Goal: Task Accomplishment & Management: Complete application form

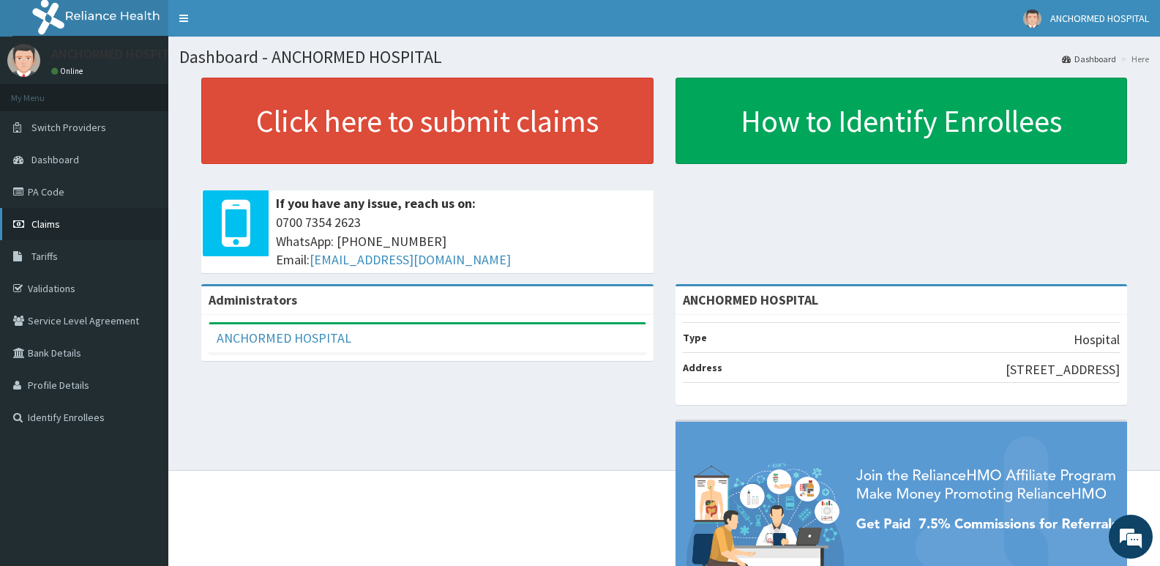
click at [59, 232] on link "Claims" at bounding box center [84, 224] width 168 height 32
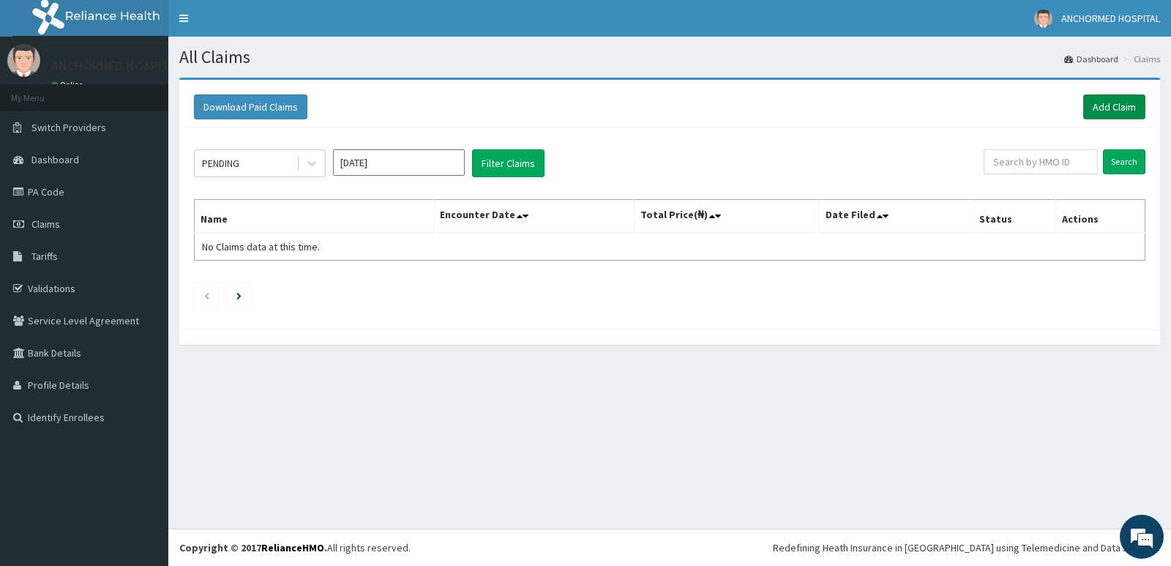
click at [1114, 108] on link "Add Claim" at bounding box center [1114, 106] width 62 height 25
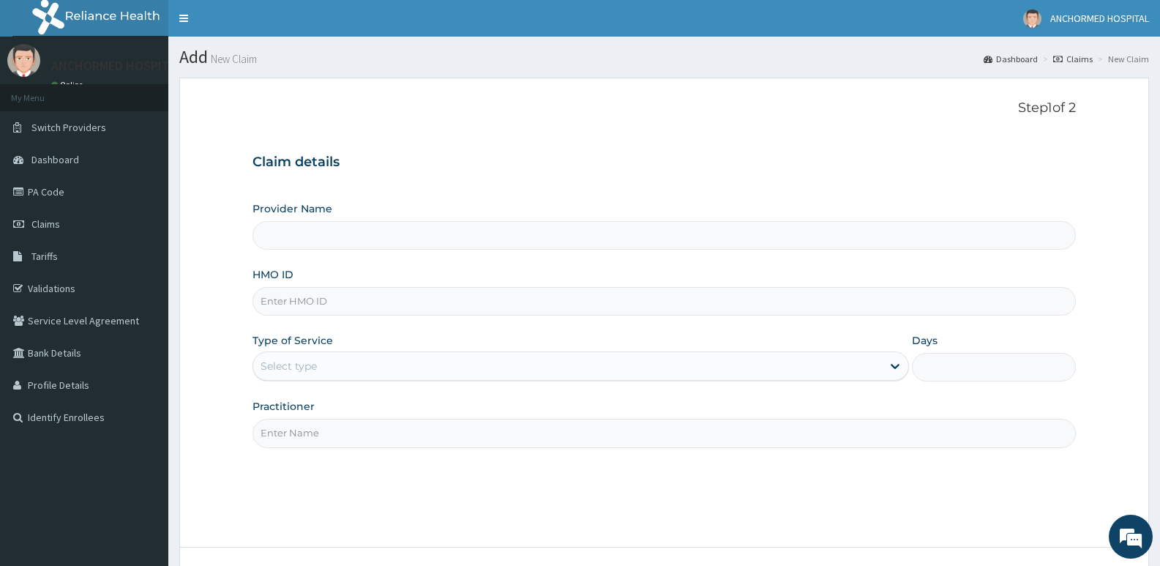
type input "ANCHORMED HOSPITAL"
paste input "DDT/10247/A"
type input "DDT/10247/A"
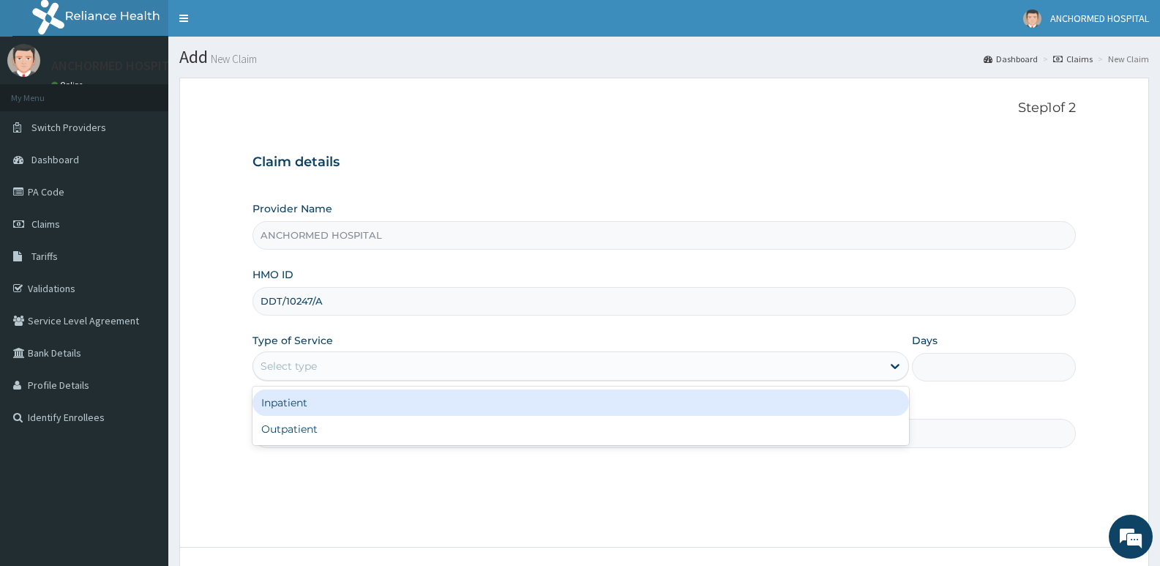
click at [318, 358] on div "Select type" at bounding box center [567, 365] width 628 height 23
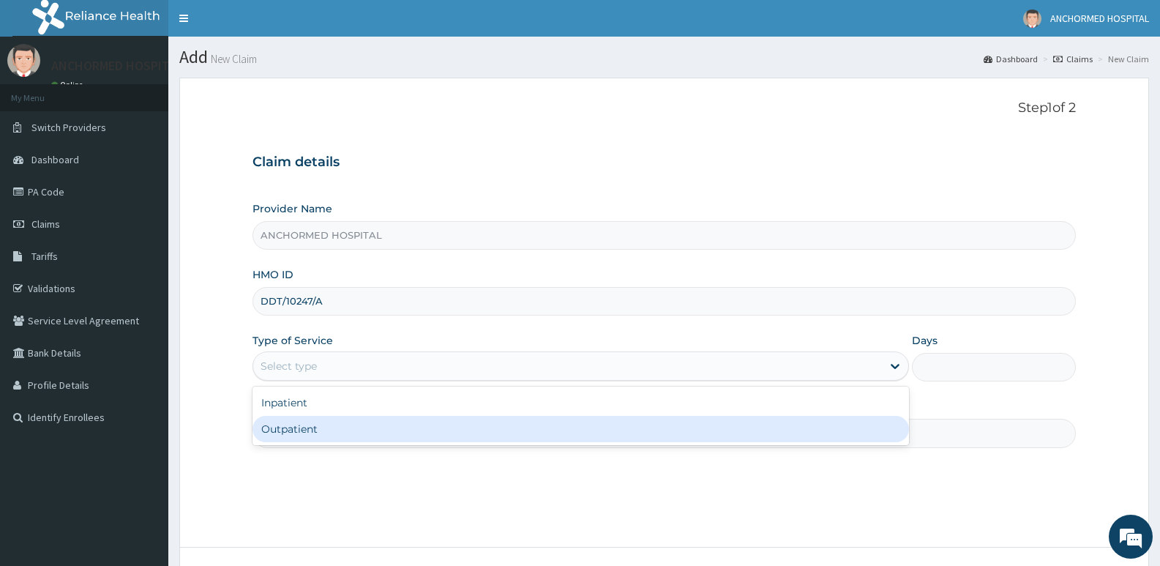
click at [292, 433] on div "Outpatient" at bounding box center [580, 429] width 656 height 26
type input "1"
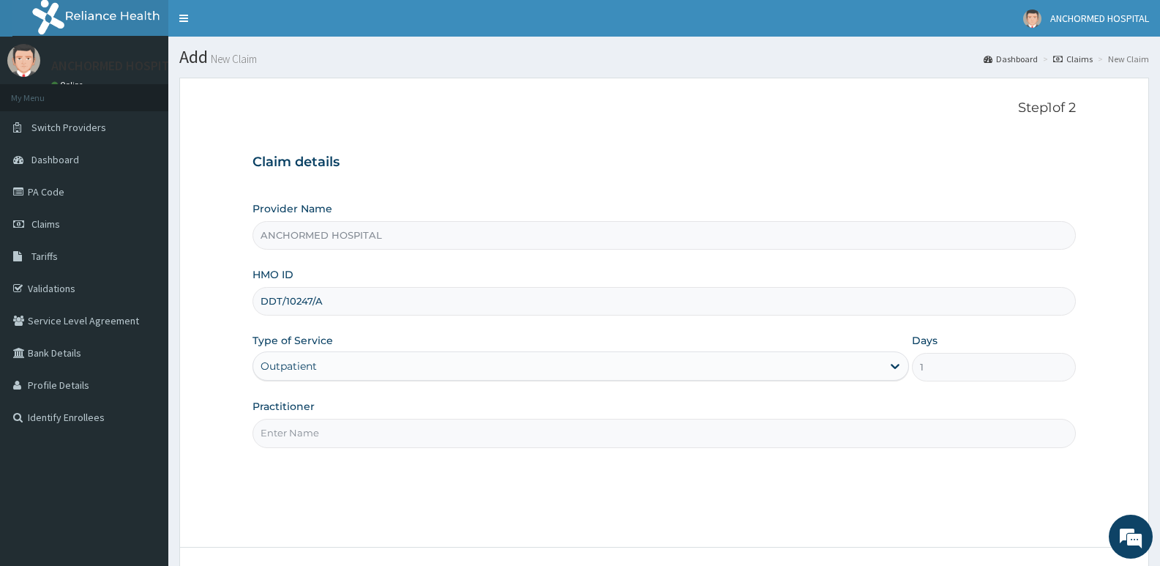
click at [320, 429] on input "Practitioner" at bounding box center [663, 432] width 823 height 29
type input "[PERSON_NAME]"
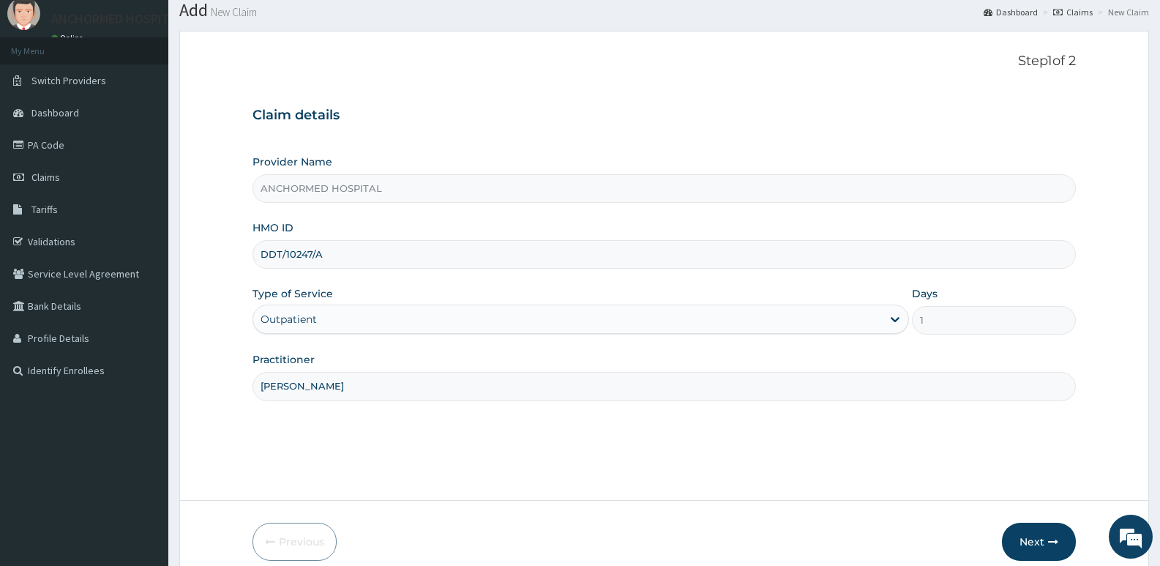
scroll to position [113, 0]
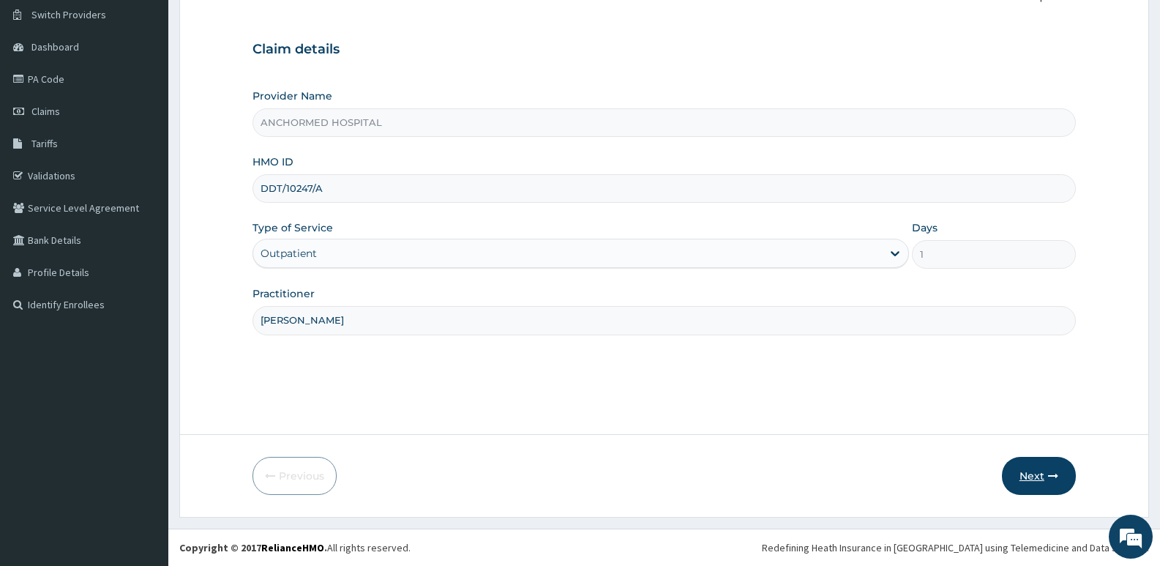
click at [1031, 473] on button "Next" at bounding box center [1039, 476] width 74 height 38
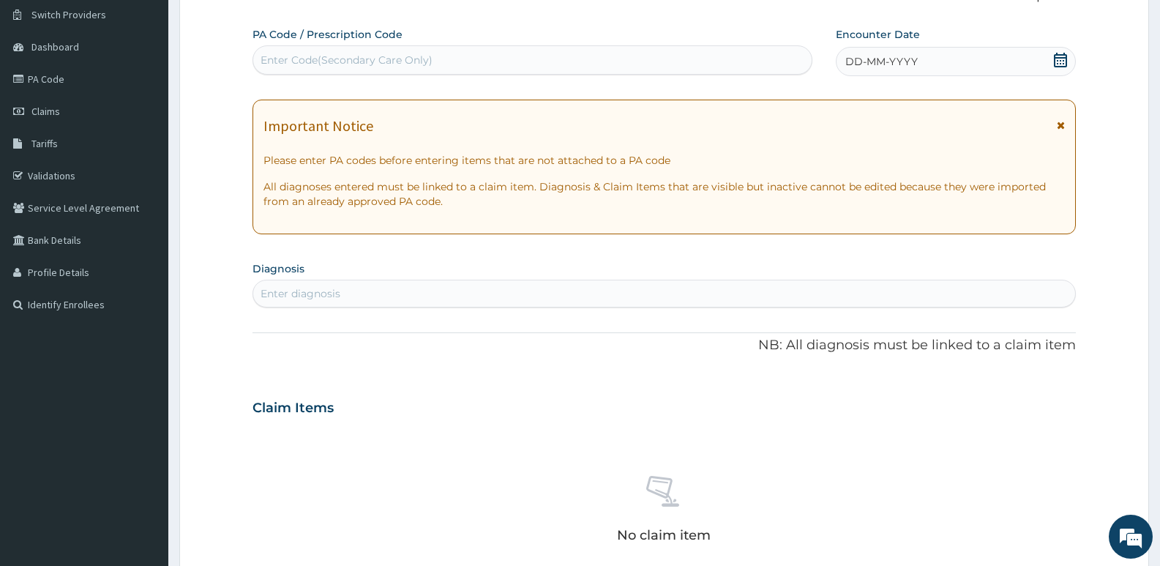
scroll to position [0, 0]
click at [334, 282] on div "Enter diagnosis" at bounding box center [664, 293] width 822 height 23
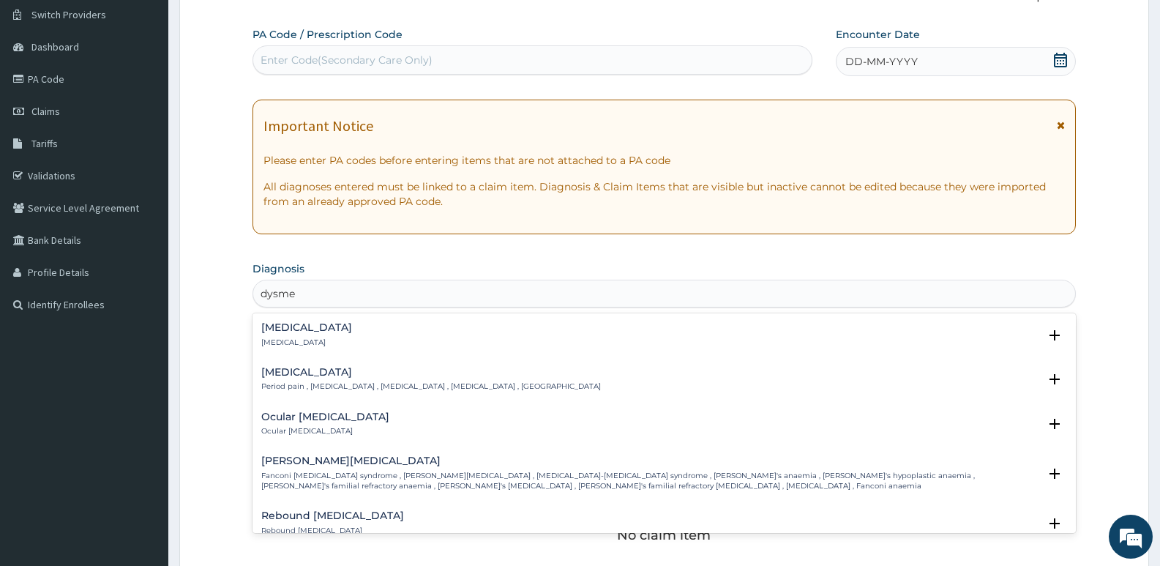
type input "dysmen"
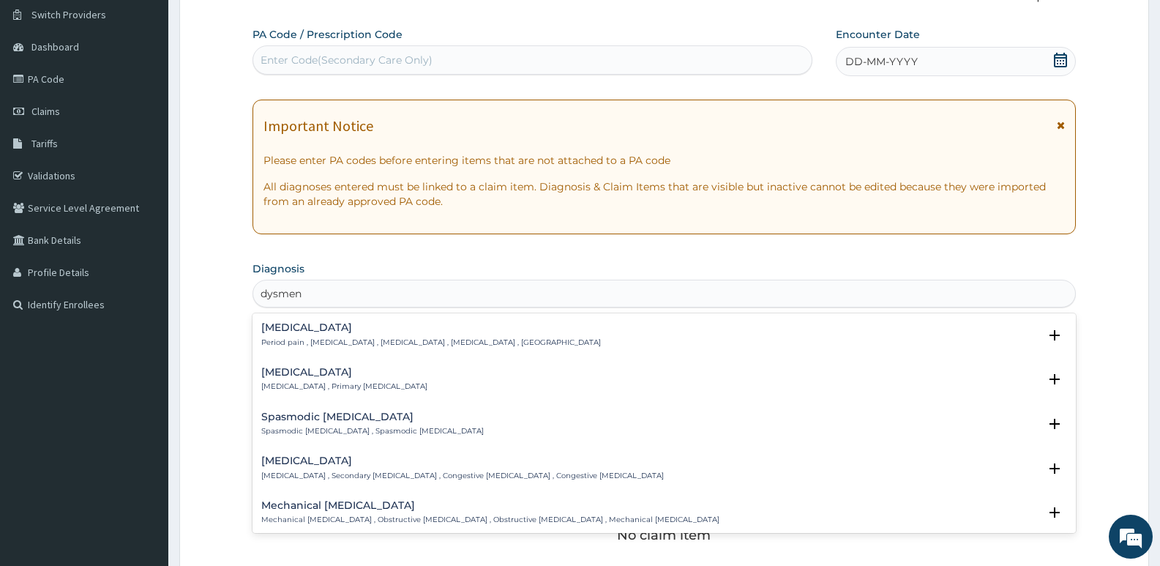
click at [337, 333] on h4 "[MEDICAL_DATA]" at bounding box center [430, 327] width 339 height 11
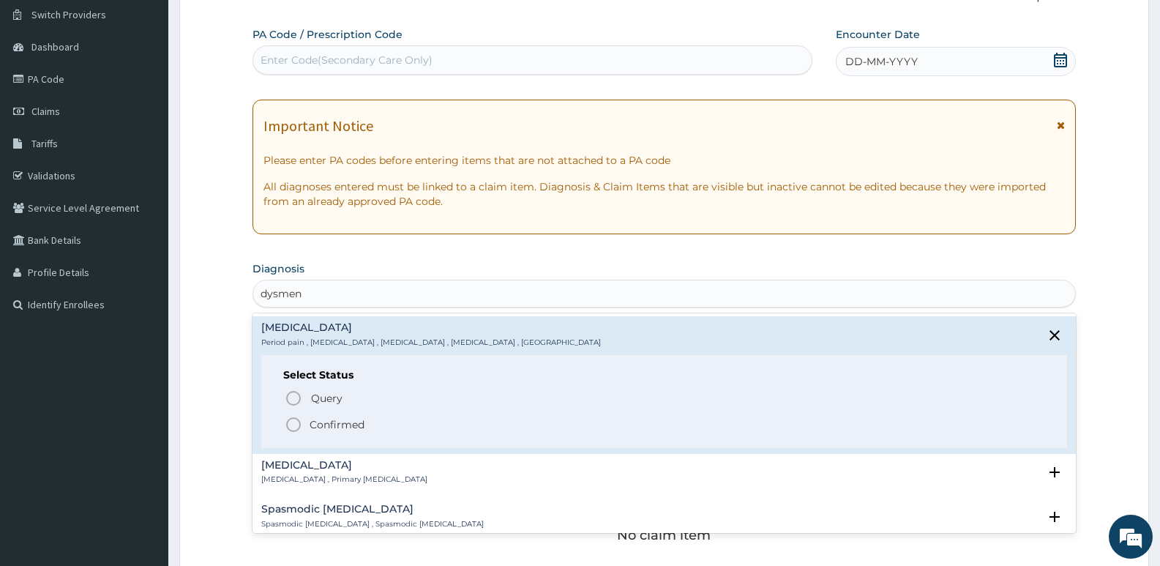
click at [295, 424] on icon "status option filled" at bounding box center [294, 425] width 18 height 18
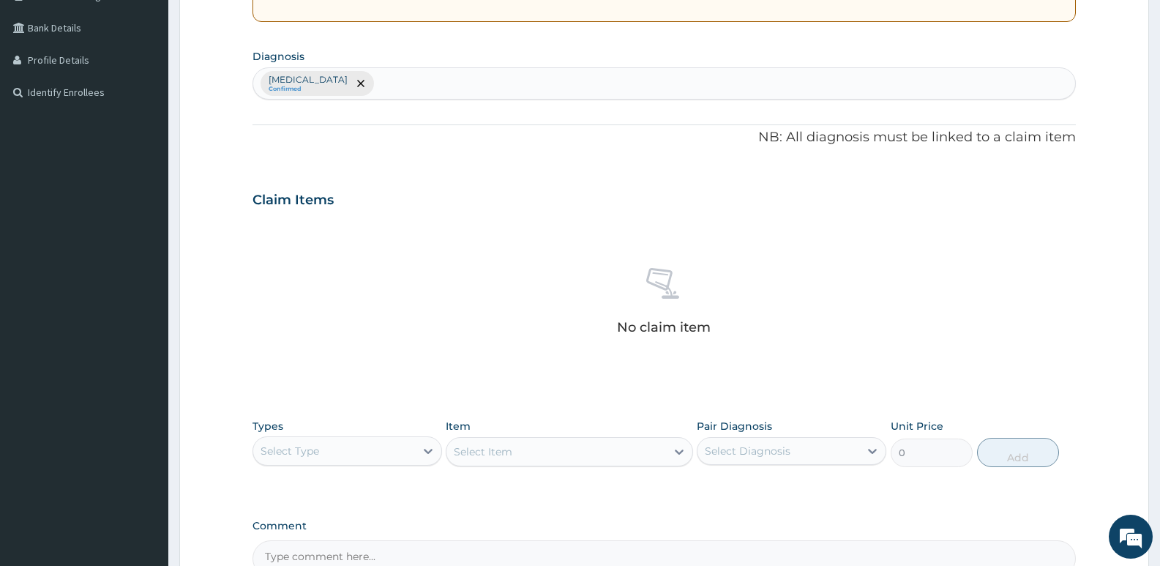
scroll to position [332, 0]
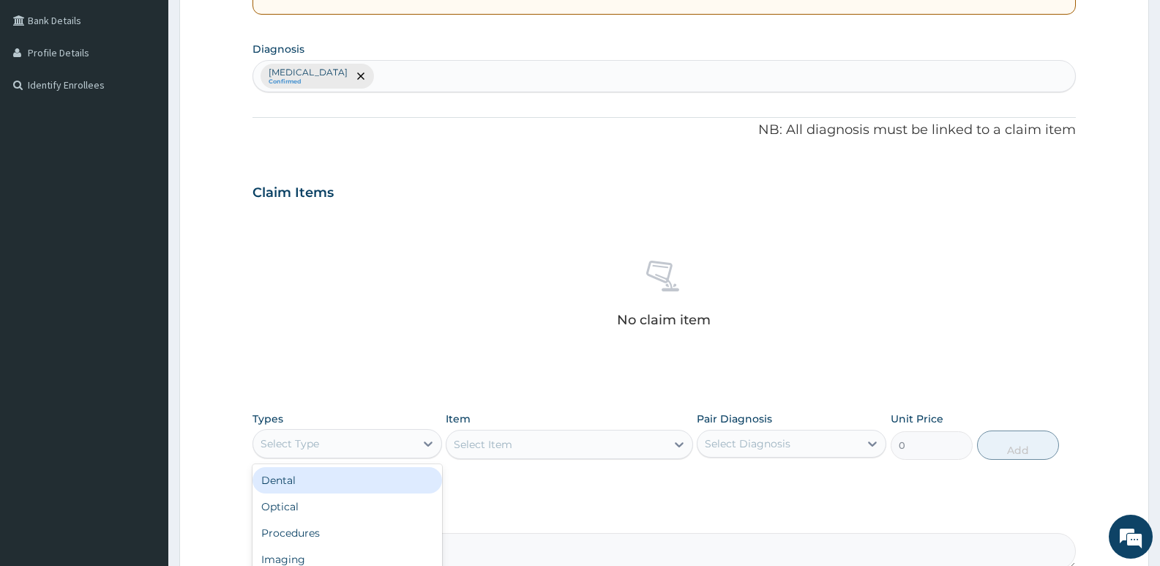
click at [323, 434] on div "Select Type" at bounding box center [334, 443] width 162 height 23
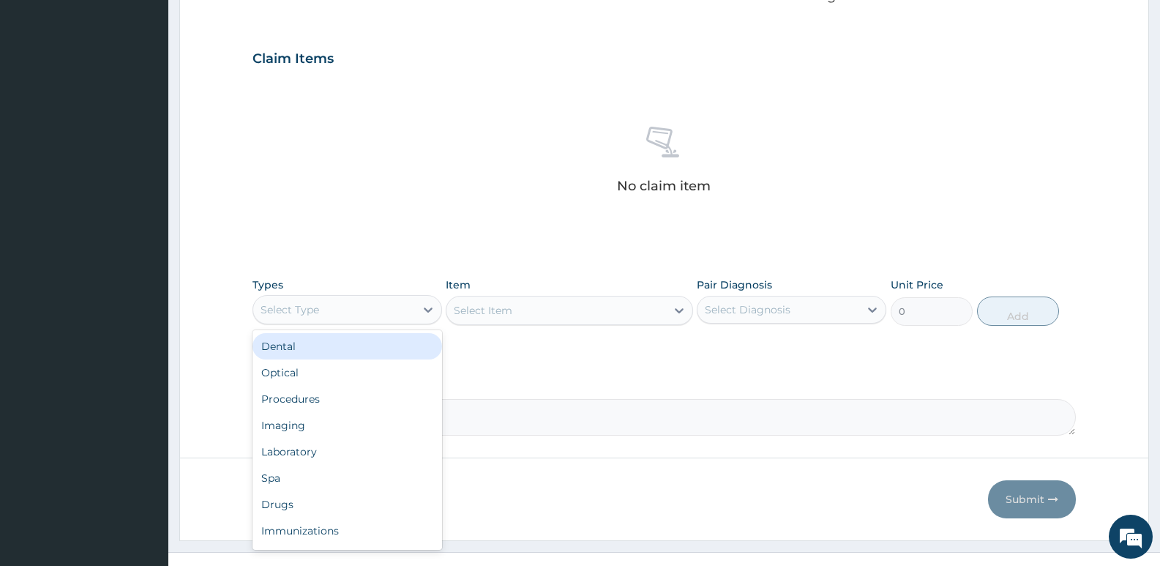
scroll to position [478, 0]
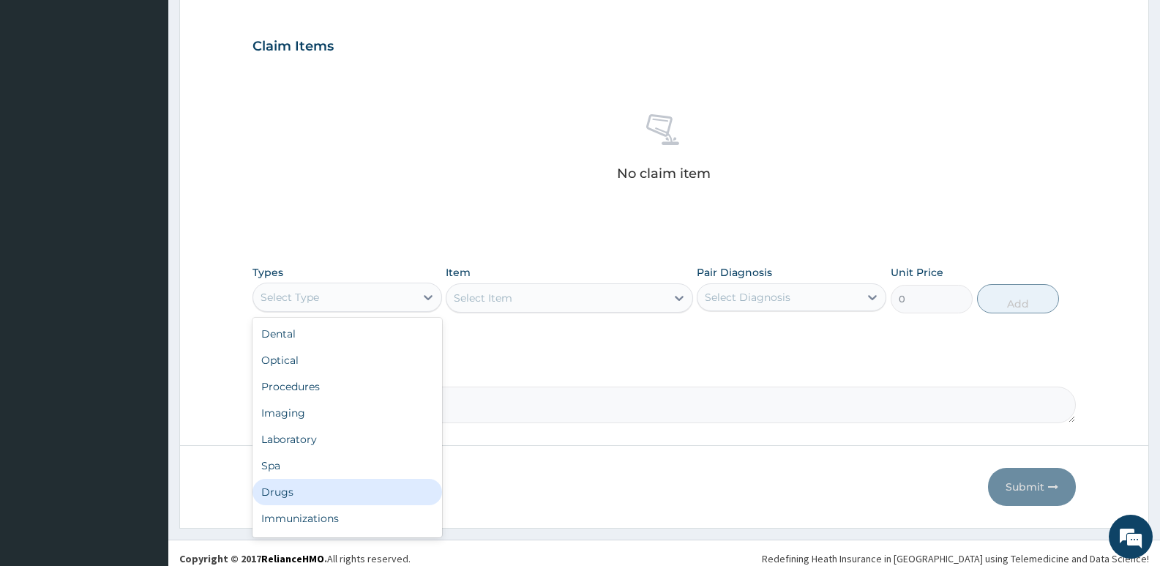
click at [269, 495] on div "Drugs" at bounding box center [346, 491] width 189 height 26
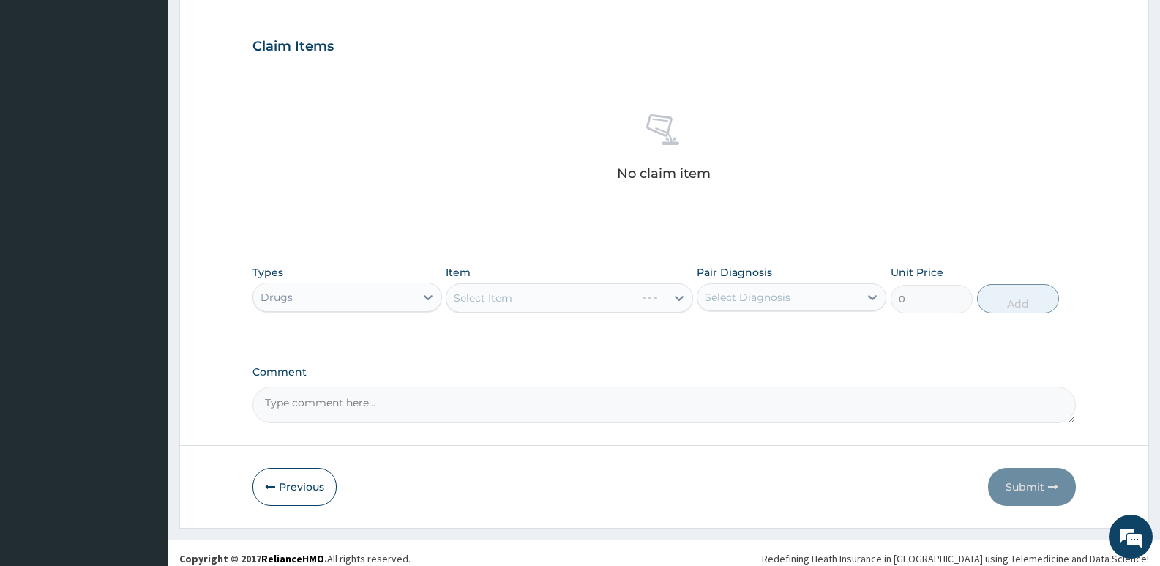
click at [518, 284] on div "Select Item" at bounding box center [569, 297] width 247 height 29
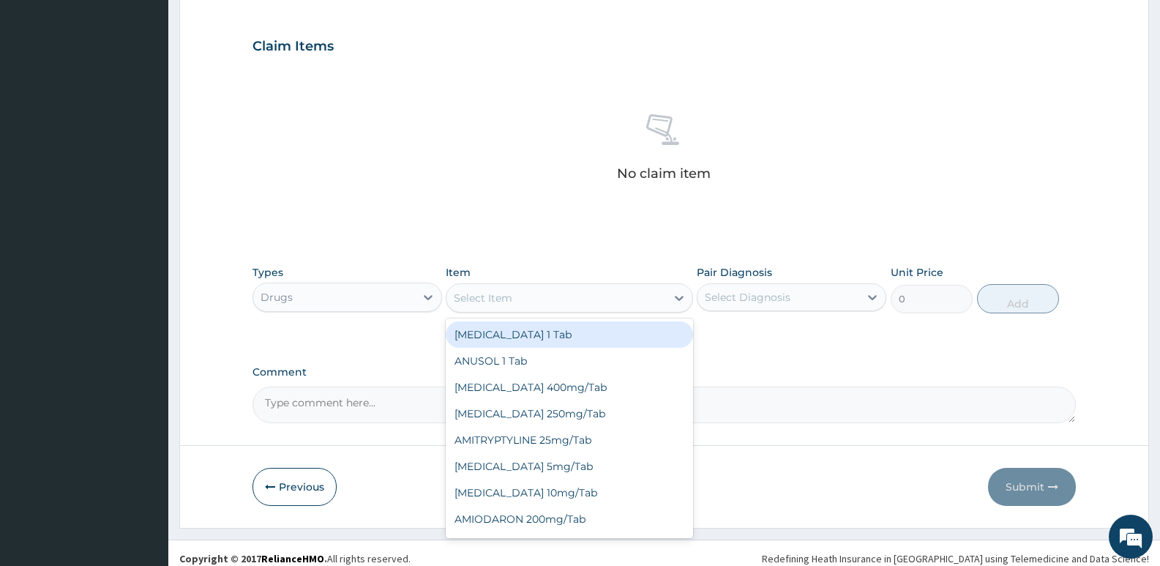
click at [500, 299] on div "Select Item" at bounding box center [483, 297] width 59 height 15
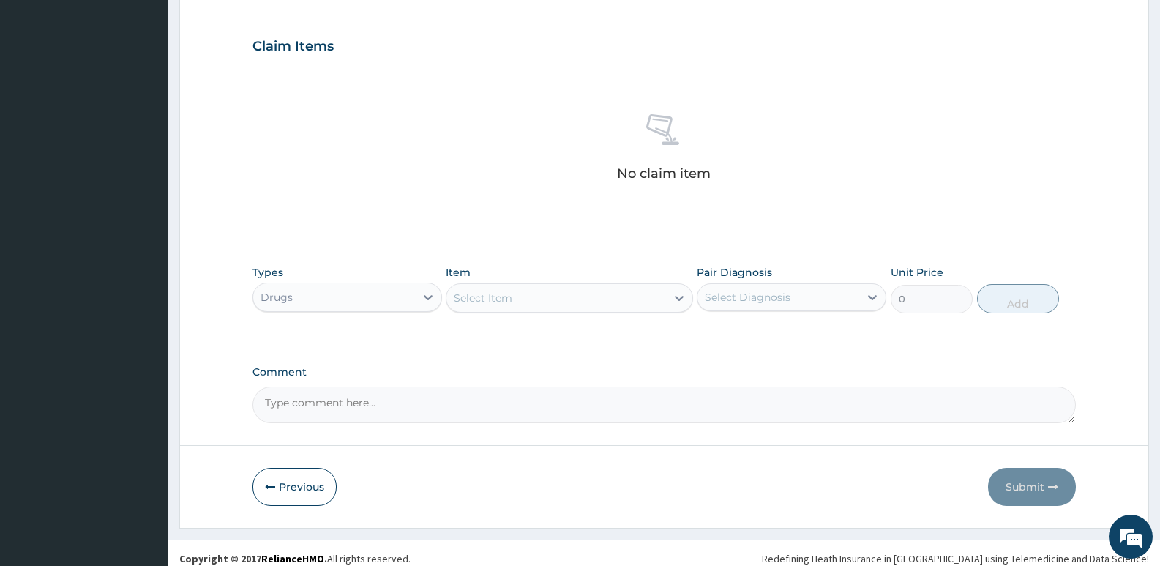
click at [504, 291] on div "Select Item" at bounding box center [483, 297] width 59 height 15
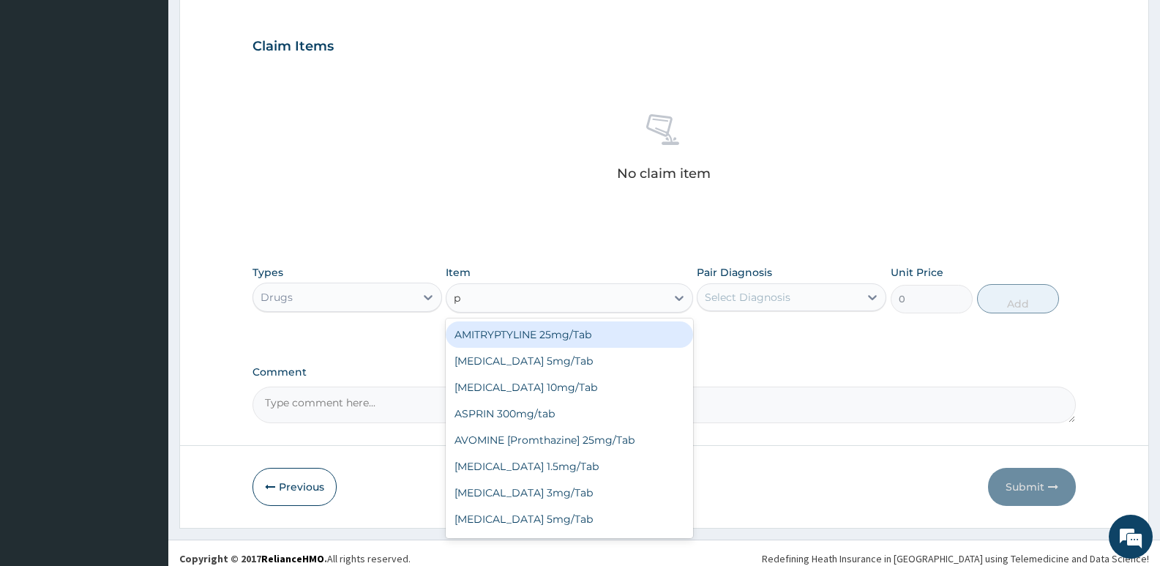
type input "pa"
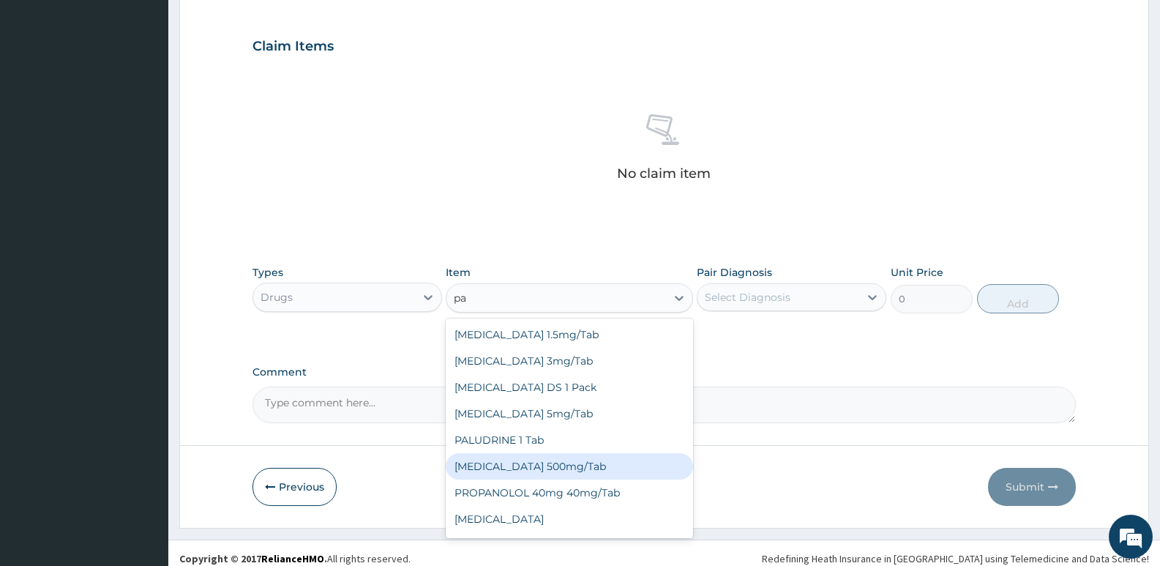
click at [571, 462] on div "[MEDICAL_DATA] 500mg/Tab" at bounding box center [569, 466] width 247 height 26
type input "10"
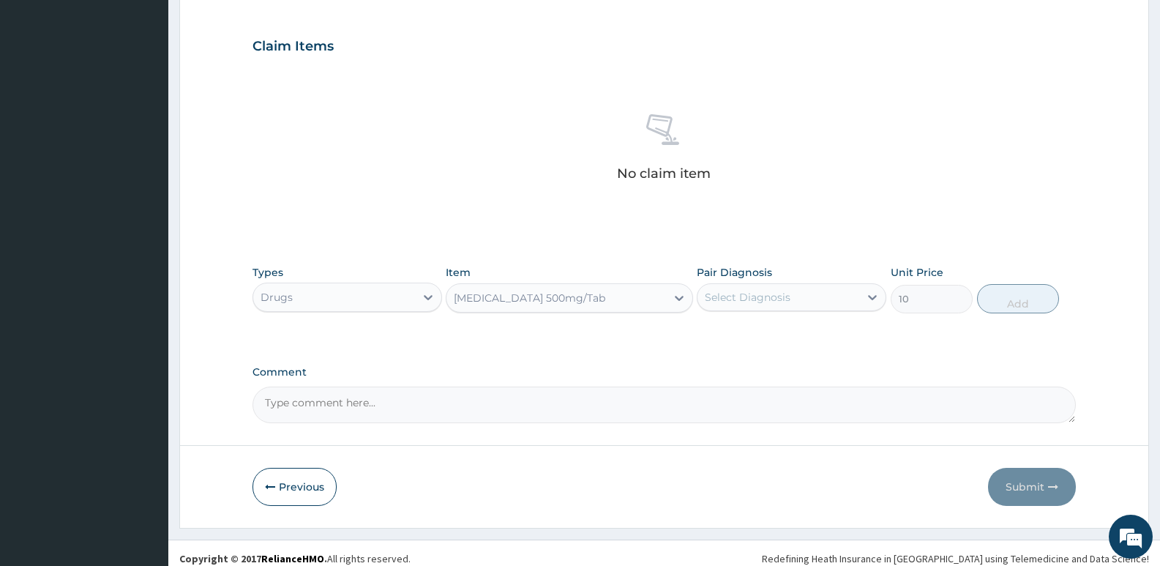
click at [767, 297] on div "Select Diagnosis" at bounding box center [748, 297] width 86 height 15
click at [707, 335] on input "checkbox" at bounding box center [710, 334] width 10 height 10
checkbox input "true"
click at [1013, 299] on button "Add" at bounding box center [1018, 298] width 82 height 29
type input "0"
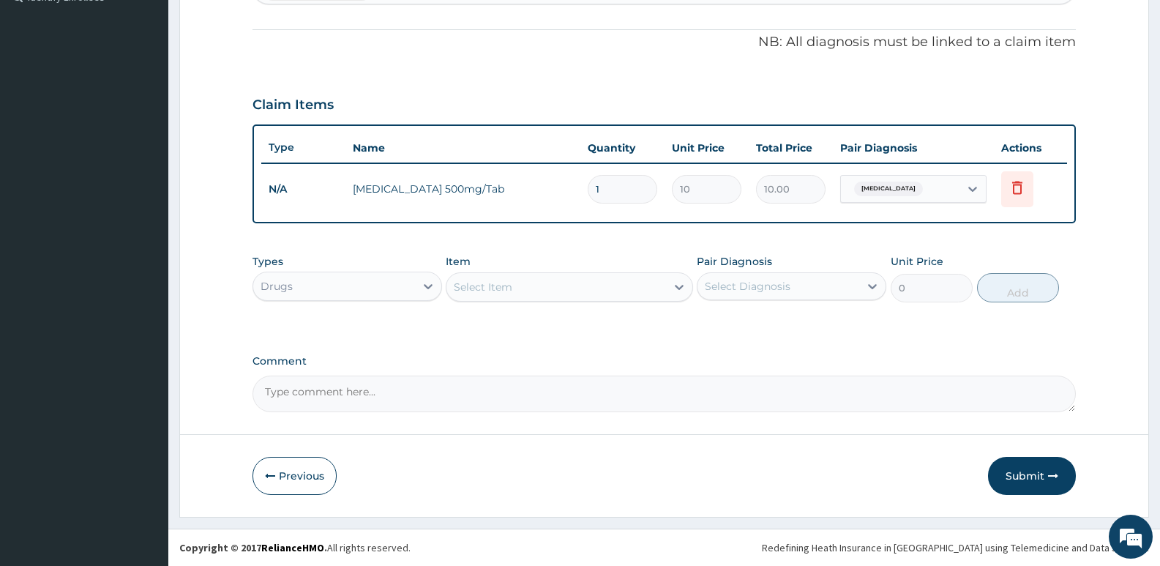
scroll to position [420, 0]
type input "0.00"
type input "3"
type input "30.00"
type input "30"
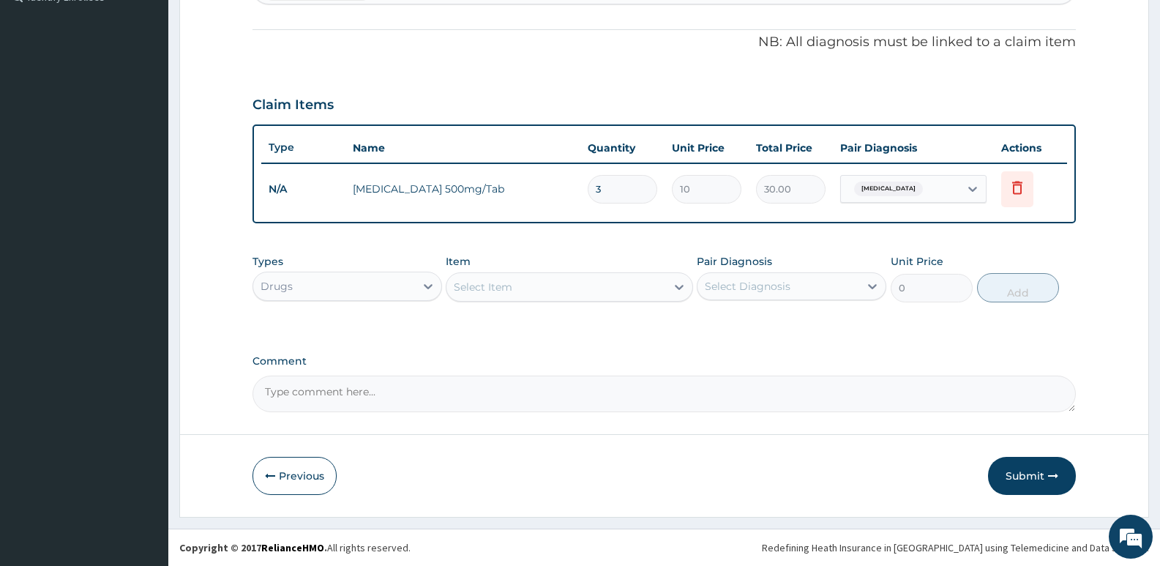
type input "300.00"
type input "30"
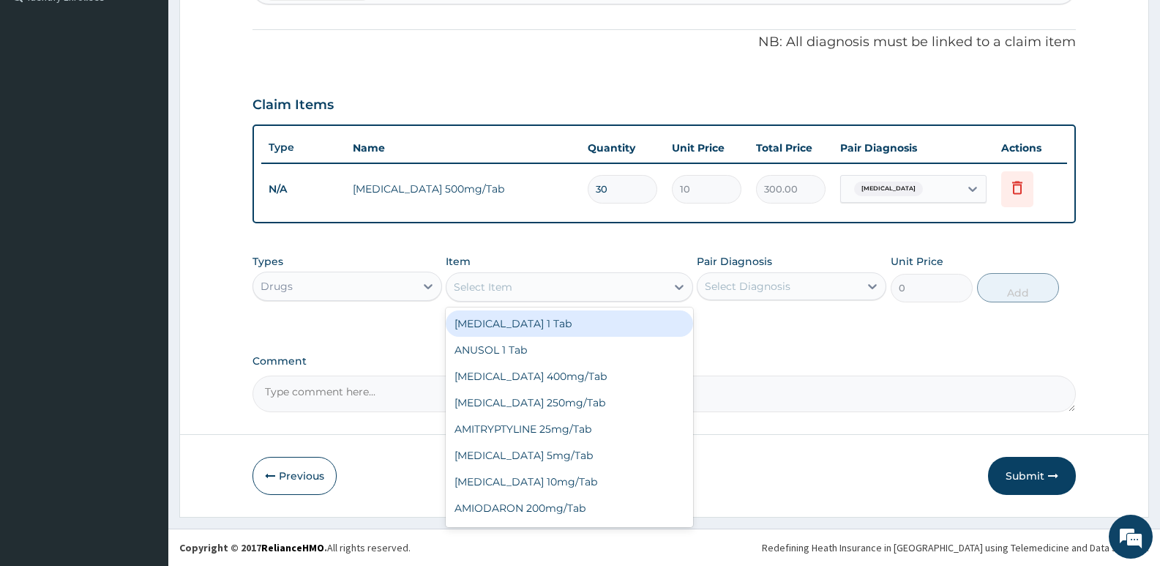
click at [496, 283] on div "Select Item" at bounding box center [483, 286] width 59 height 15
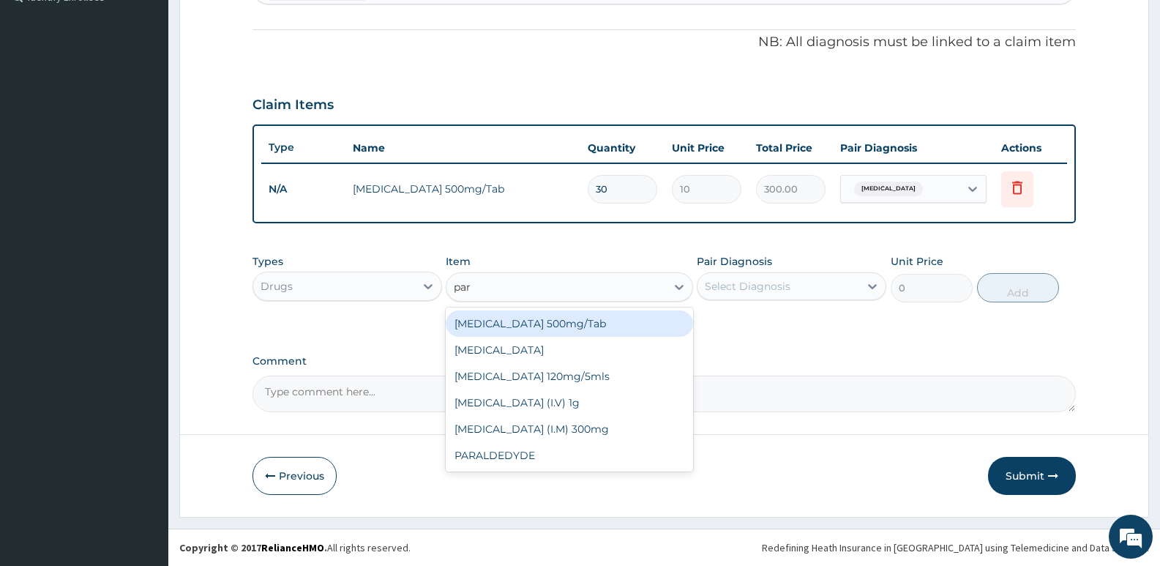
type input "para"
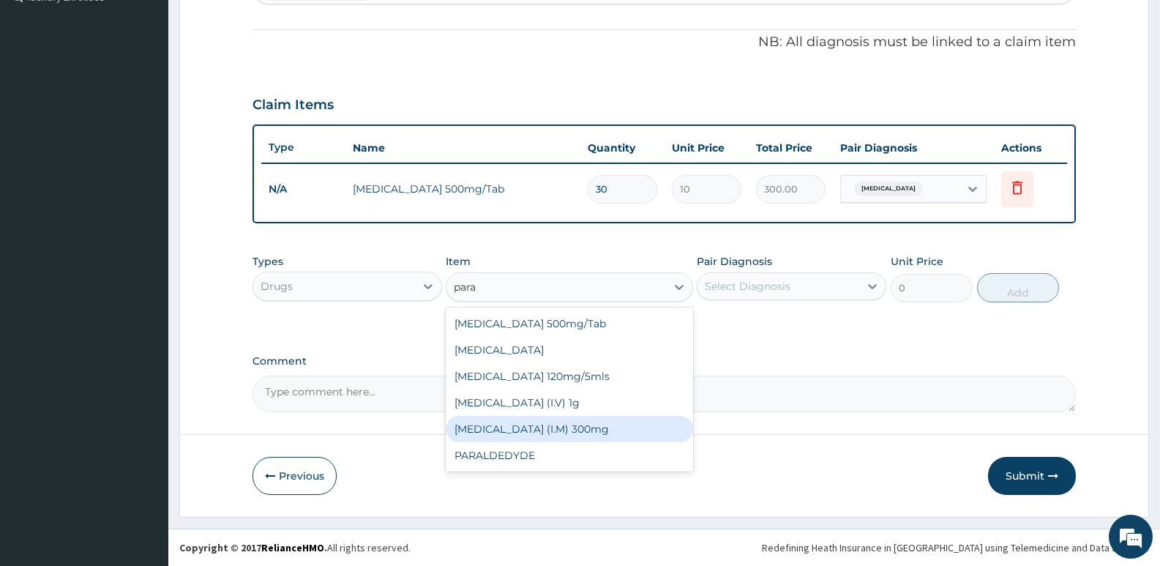
click at [550, 421] on div "[MEDICAL_DATA] (I.M) 300mg" at bounding box center [569, 429] width 247 height 26
type input "500"
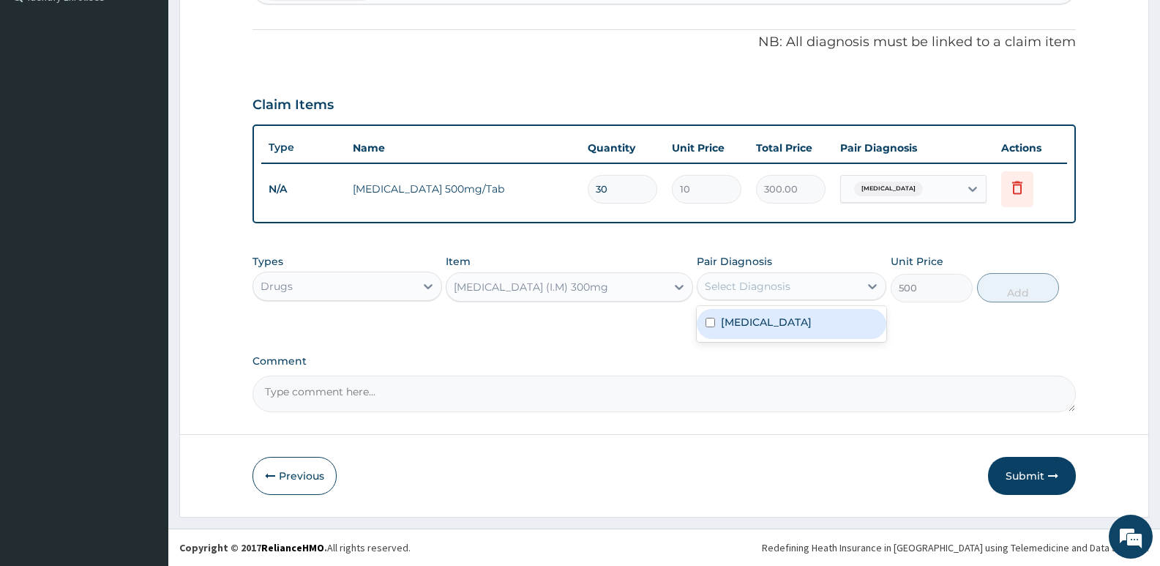
click at [755, 282] on div "Select Diagnosis" at bounding box center [748, 286] width 86 height 15
click at [707, 320] on input "checkbox" at bounding box center [710, 323] width 10 height 10
checkbox input "true"
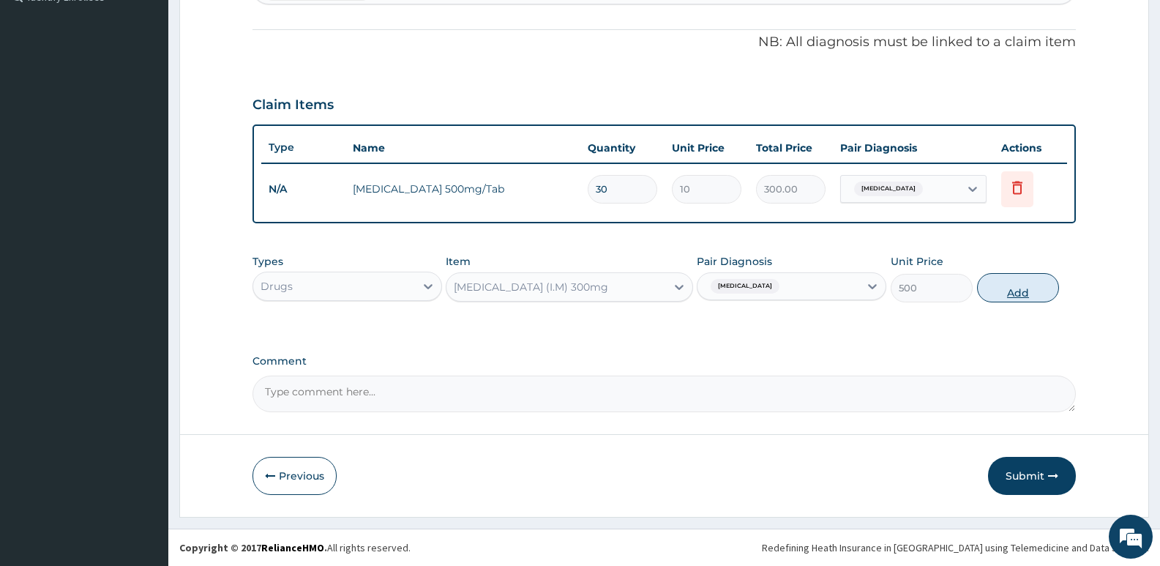
click at [1001, 282] on button "Add" at bounding box center [1018, 287] width 82 height 29
type input "0"
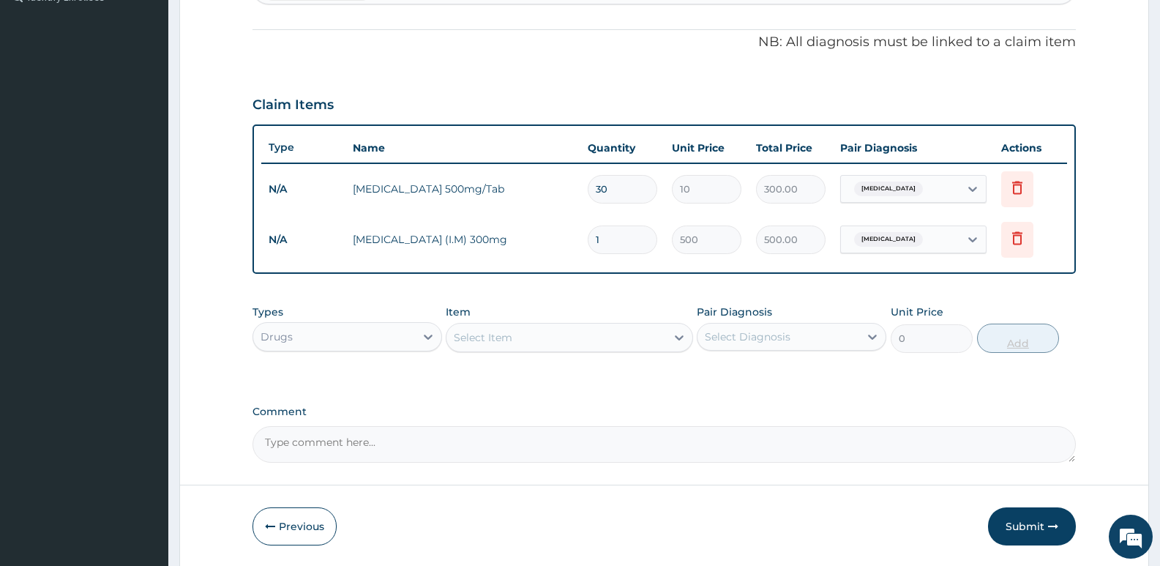
type input "0.00"
type input "2"
type input "1000.00"
type input "2"
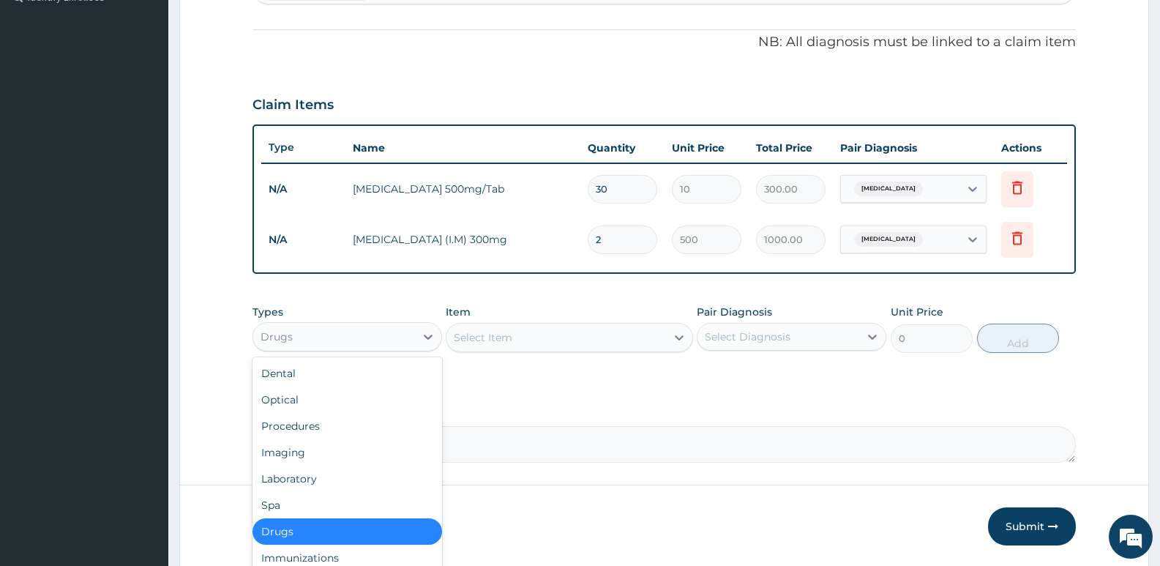
click at [326, 333] on div "Drugs" at bounding box center [334, 336] width 162 height 23
click at [309, 424] on div "Procedures" at bounding box center [346, 426] width 189 height 26
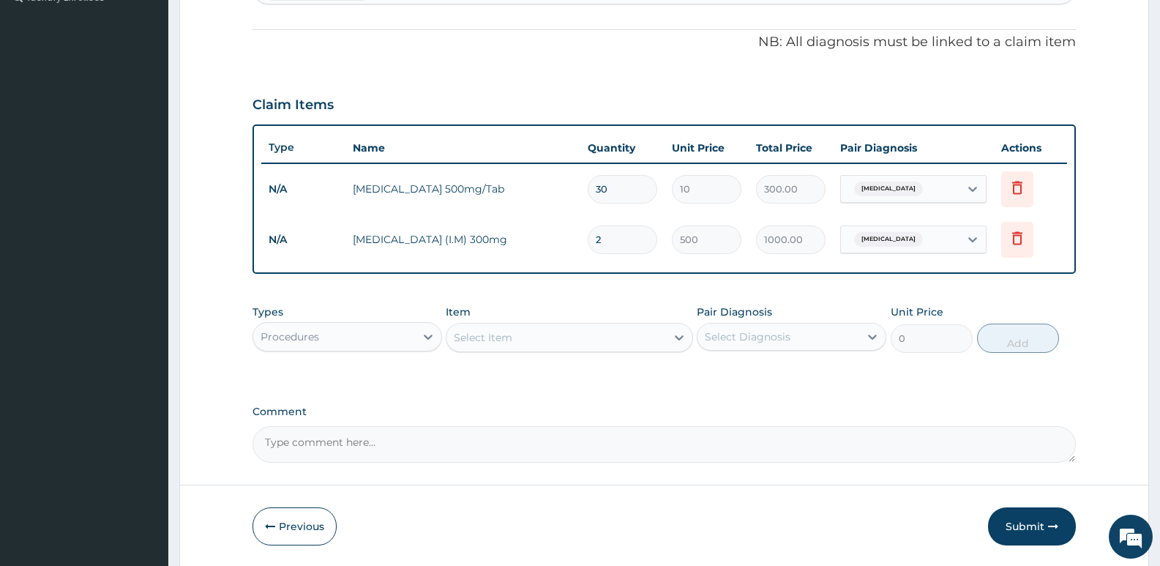
click at [474, 337] on div "Select Item" at bounding box center [483, 337] width 59 height 15
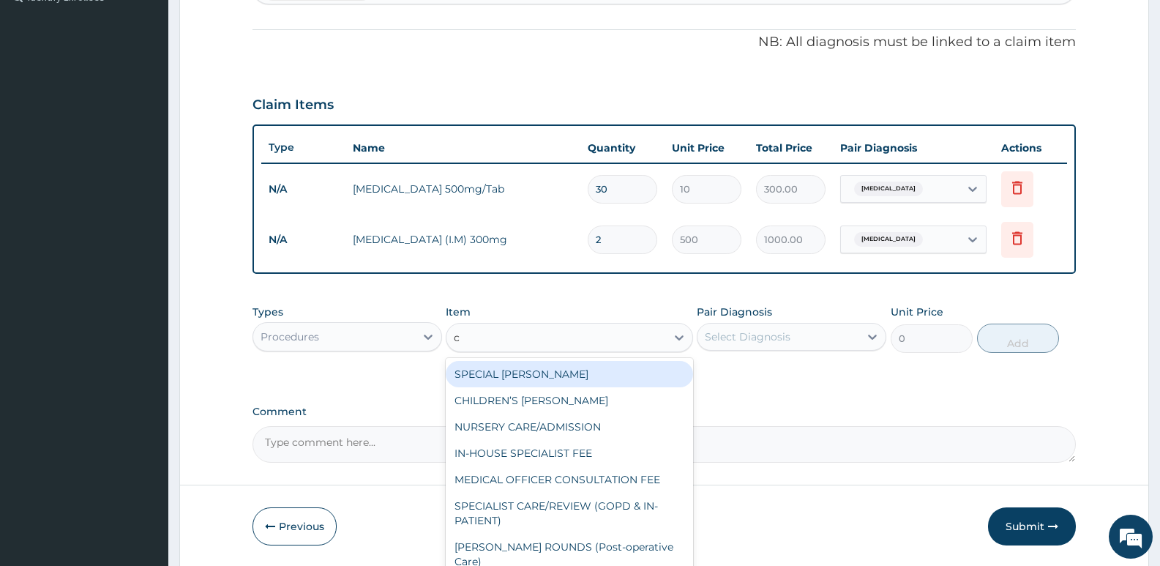
type input "co"
click at [587, 374] on div "MEDICAL OFFICER CONSULTATION FEE" at bounding box center [569, 374] width 247 height 26
type input "1500"
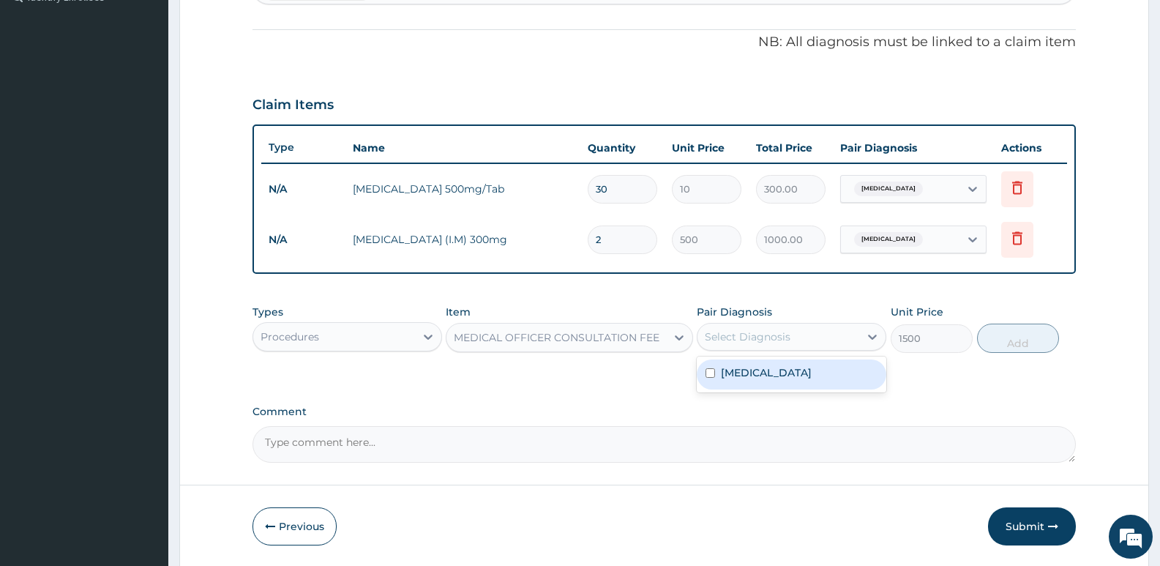
drag, startPoint x: 792, startPoint y: 337, endPoint x: 726, endPoint y: 349, distance: 67.6
click at [792, 337] on div "Select Diagnosis" at bounding box center [778, 336] width 162 height 23
click at [714, 371] on input "checkbox" at bounding box center [710, 373] width 10 height 10
checkbox input "true"
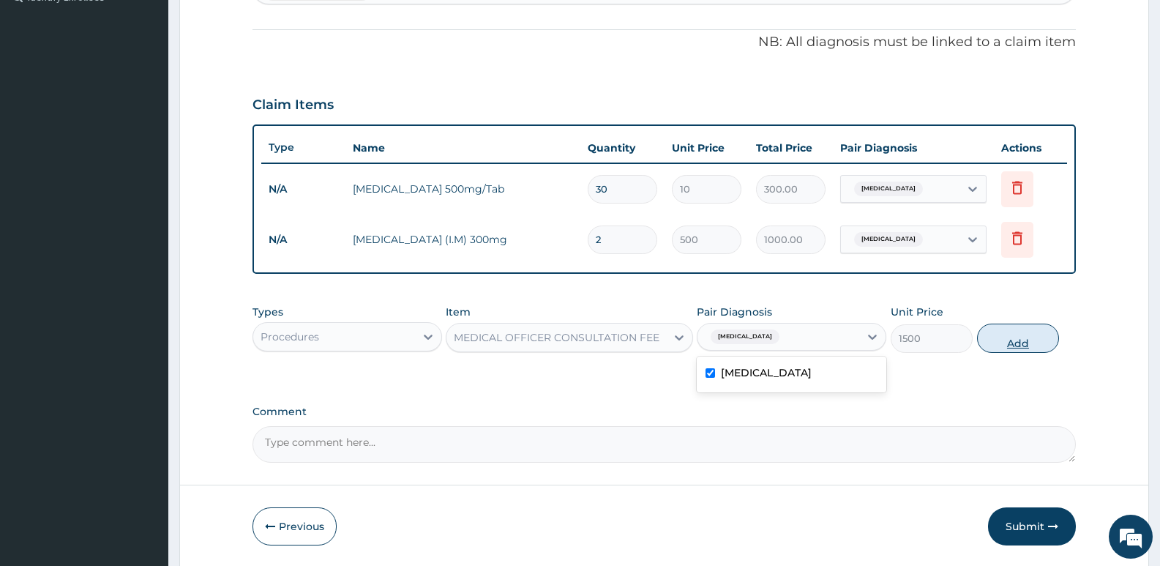
click at [1010, 339] on button "Add" at bounding box center [1018, 337] width 82 height 29
type input "0"
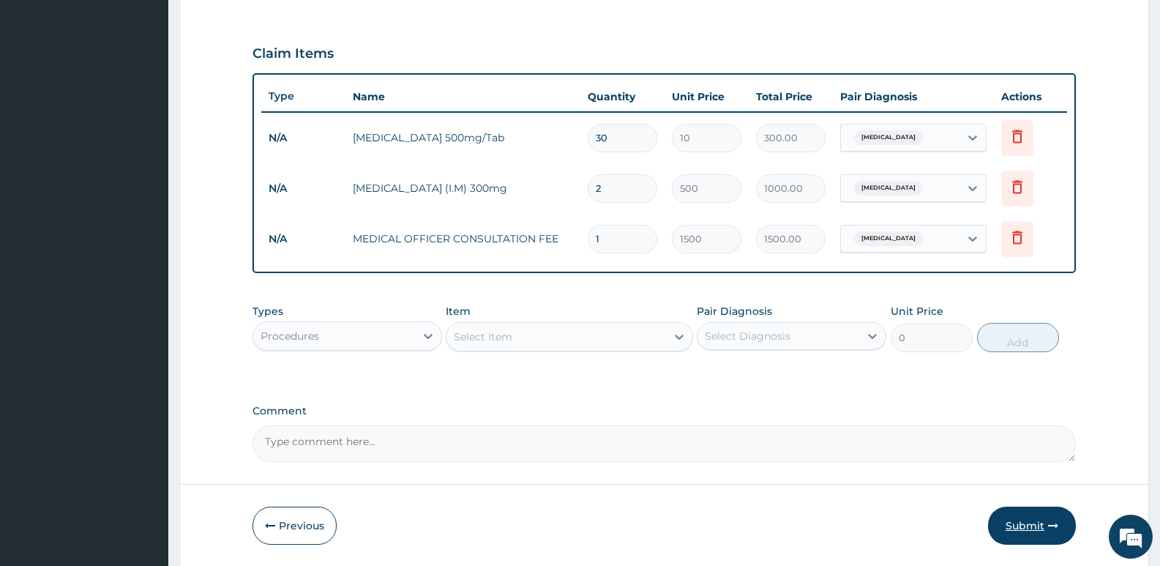
scroll to position [521, 0]
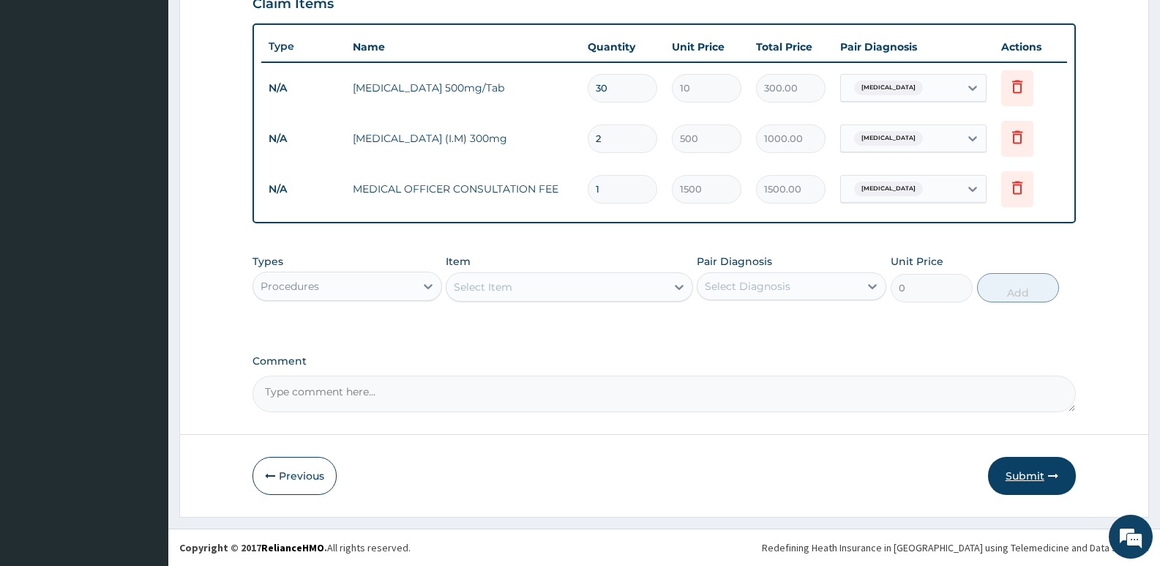
click at [1020, 476] on button "Submit" at bounding box center [1032, 476] width 88 height 38
click at [1026, 478] on button "Submit" at bounding box center [1032, 476] width 88 height 38
click at [1018, 478] on button "Submit" at bounding box center [1032, 476] width 88 height 38
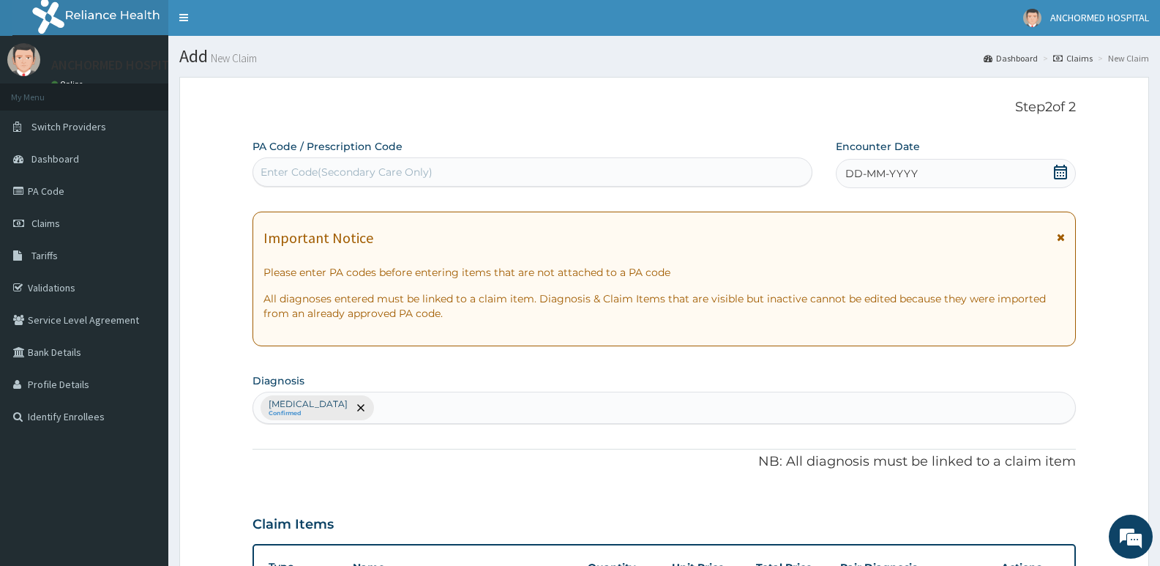
scroll to position [0, 0]
click at [1059, 176] on icon at bounding box center [1060, 172] width 13 height 15
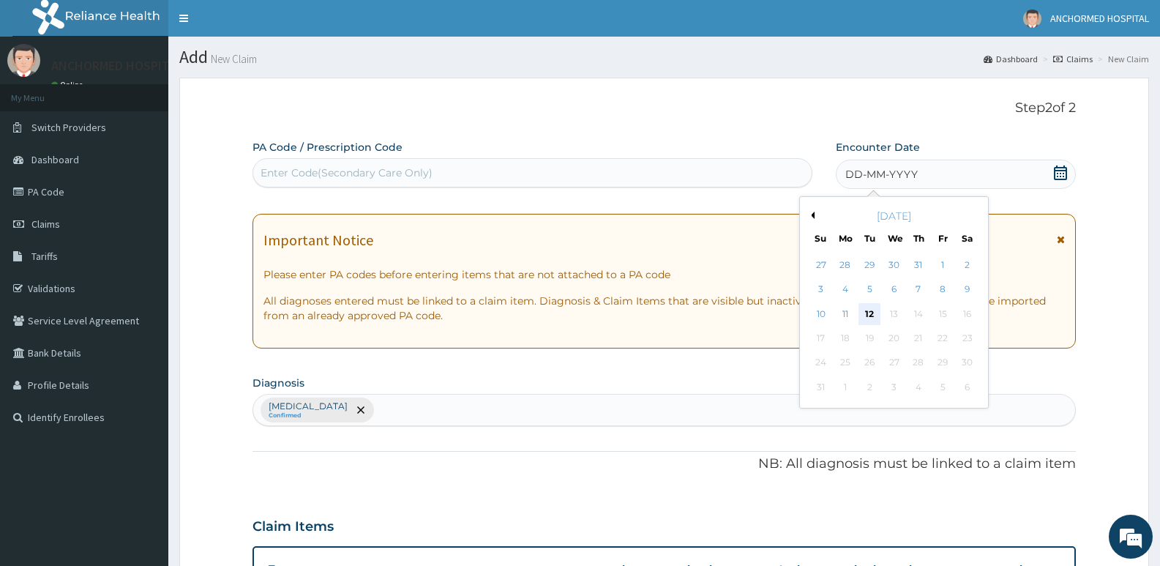
click at [871, 317] on div "12" at bounding box center [869, 314] width 22 height 22
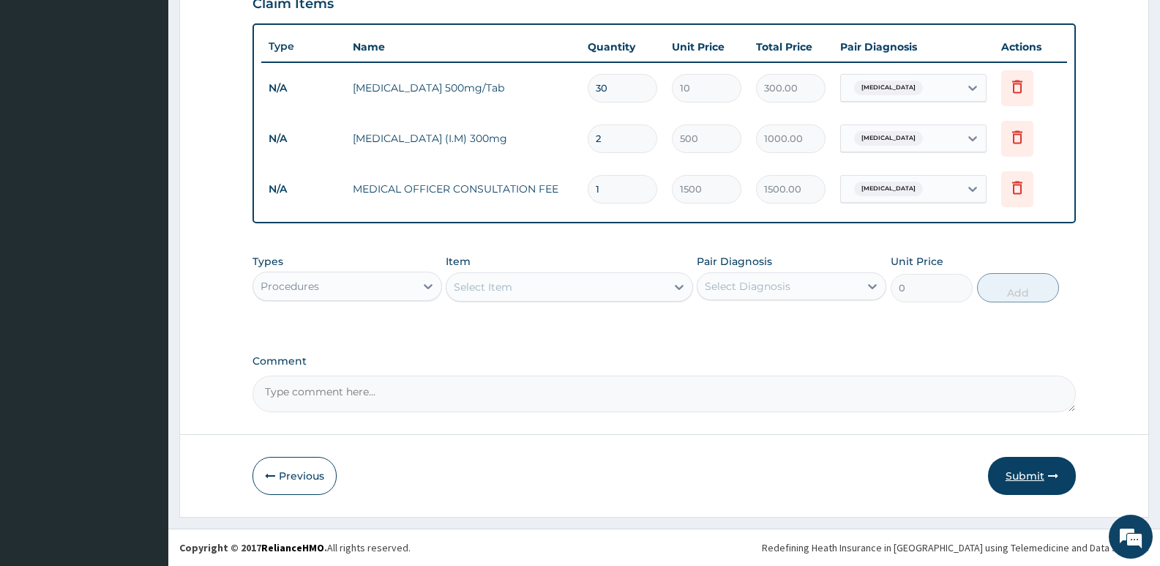
click at [1029, 478] on button "Submit" at bounding box center [1032, 476] width 88 height 38
